Goal: Find specific page/section

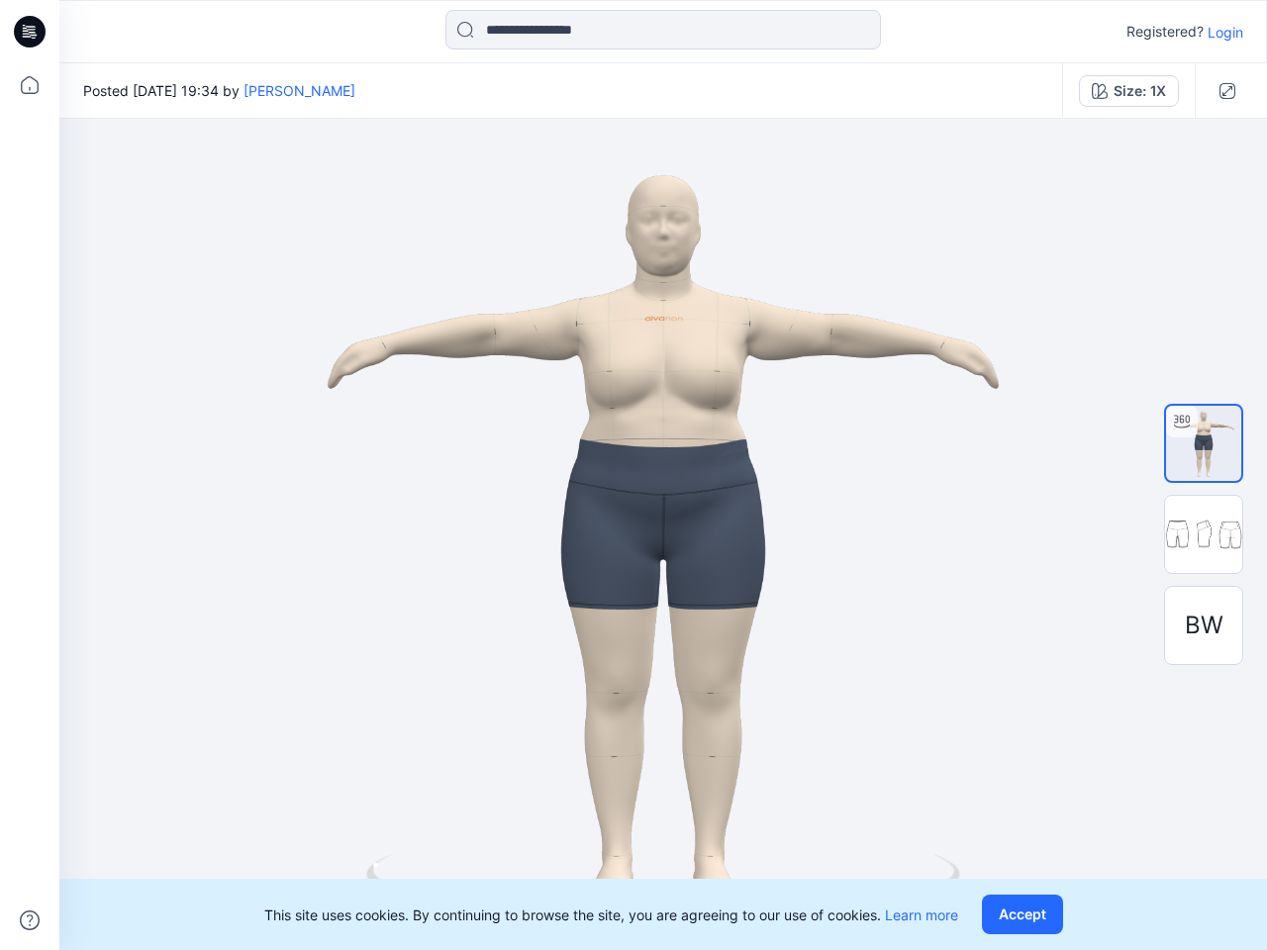
click at [633, 475] on div at bounding box center [662, 534] width 1207 height 831
click at [31, 32] on icon at bounding box center [33, 32] width 8 height 1
click at [30, 85] on icon at bounding box center [30, 85] width 44 height 44
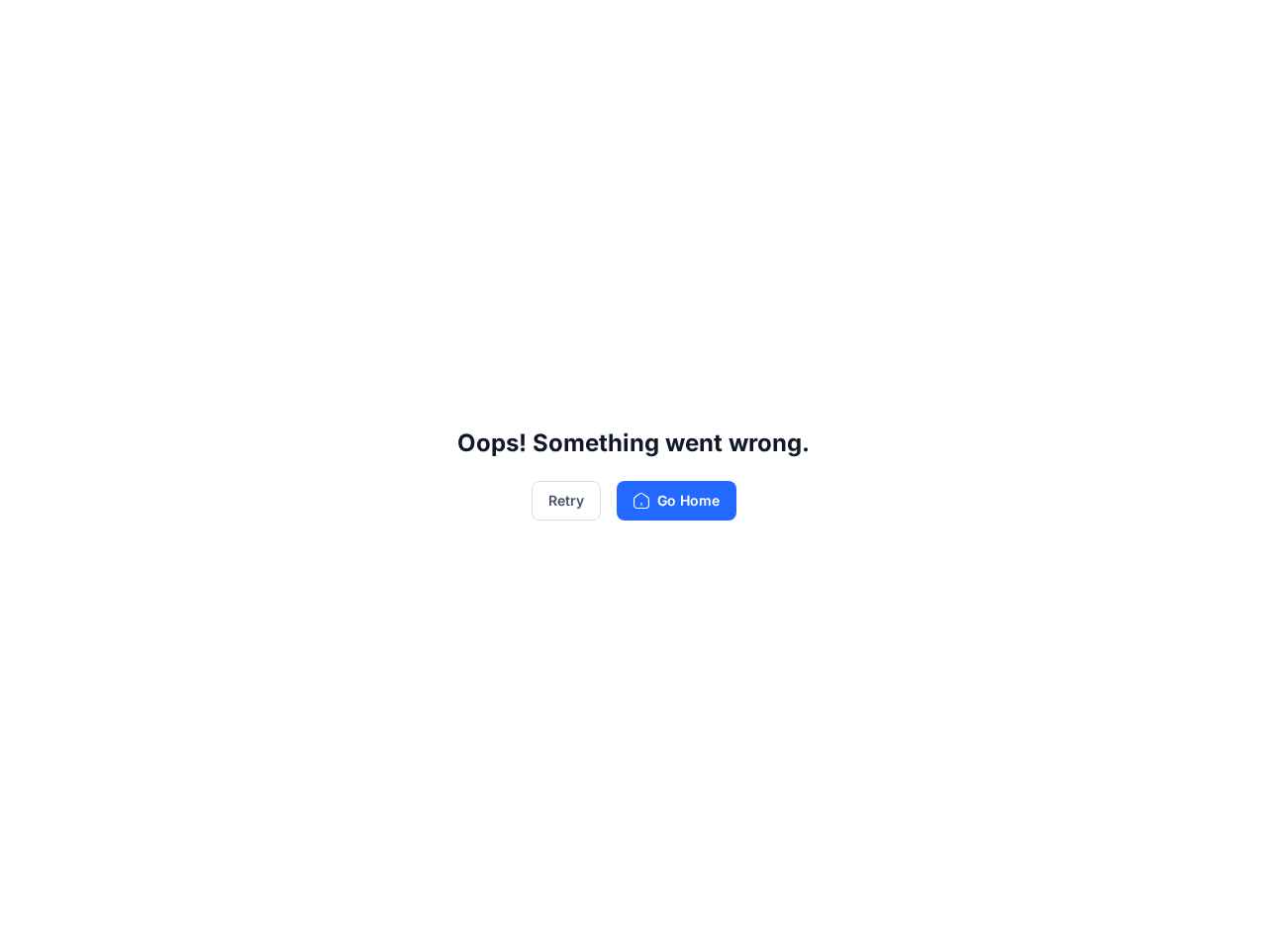
click at [663, 30] on div "Oops! Something went wrong. Retry Go Home" at bounding box center [633, 475] width 1267 height 950
click at [1225, 32] on div "Oops! Something went wrong. Retry Go Home" at bounding box center [633, 475] width 1267 height 950
click at [257, 90] on div "Oops! Something went wrong. Retry Go Home" at bounding box center [633, 475] width 1267 height 950
click at [1128, 91] on div "Oops! Something went wrong. Retry Go Home" at bounding box center [633, 475] width 1267 height 950
click at [1227, 91] on div "Oops! Something went wrong. Retry Go Home" at bounding box center [633, 475] width 1267 height 950
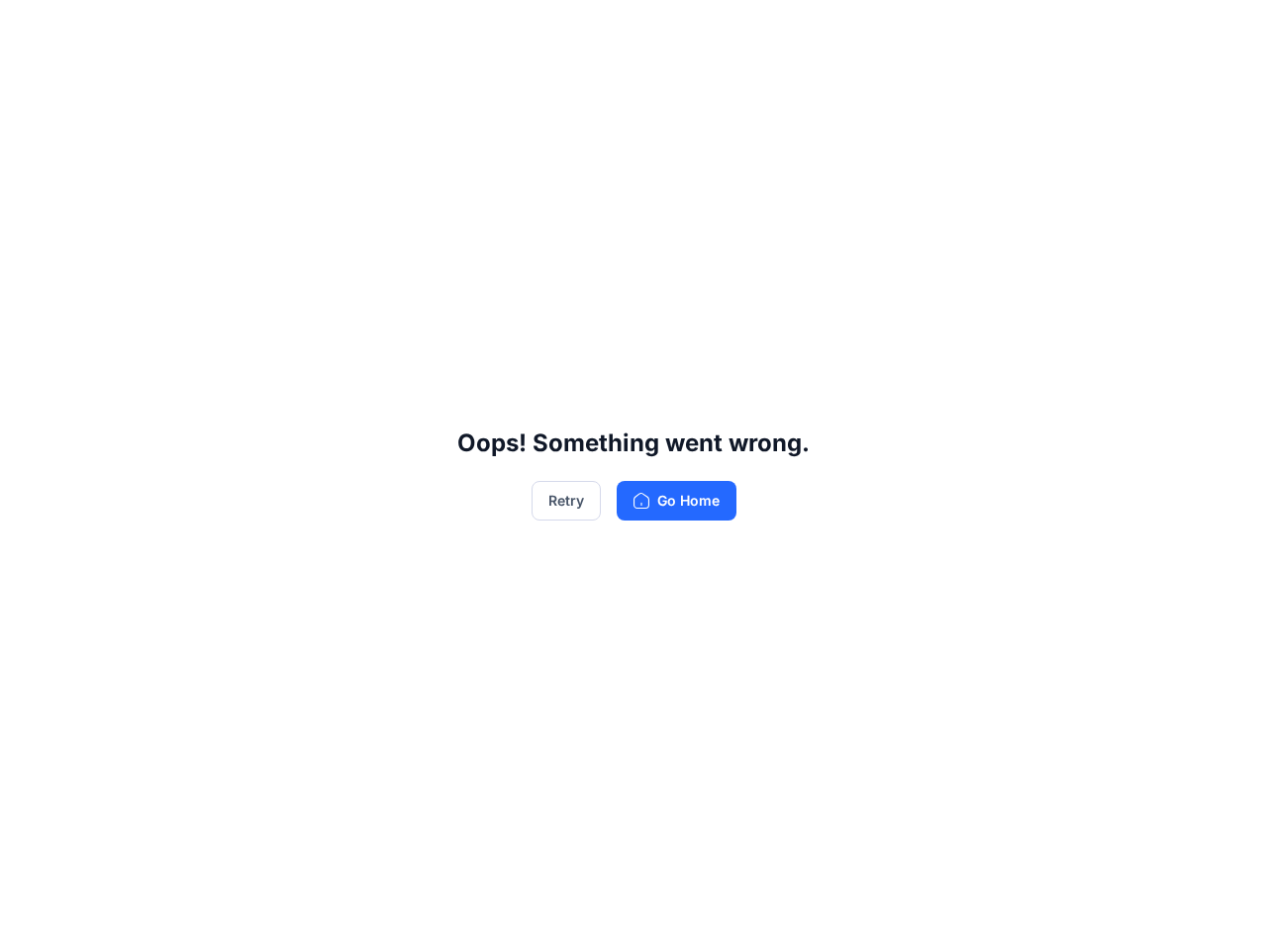
click at [1203, 443] on div "Oops! Something went wrong. Retry Go Home" at bounding box center [633, 475] width 1267 height 950
